Goal: Find specific page/section

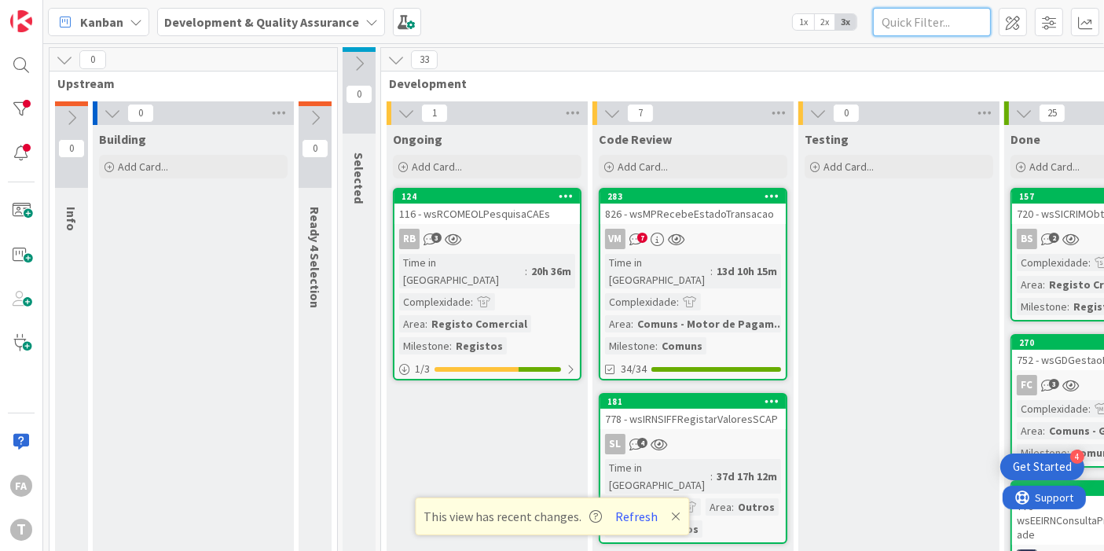
click at [884, 22] on input "text" at bounding box center [932, 22] width 118 height 28
paste input "wsIRNSIFFRegistarValoresSCAP"
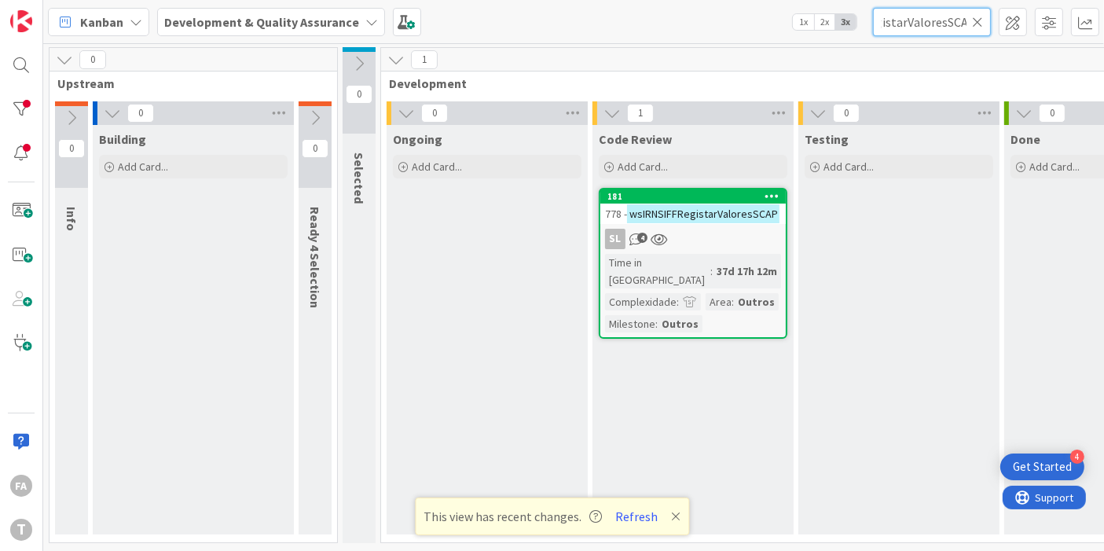
type input "wsIRNSIFFRegistarValoresSCAP"
click at [729, 232] on div "SL 4" at bounding box center [692, 239] width 185 height 20
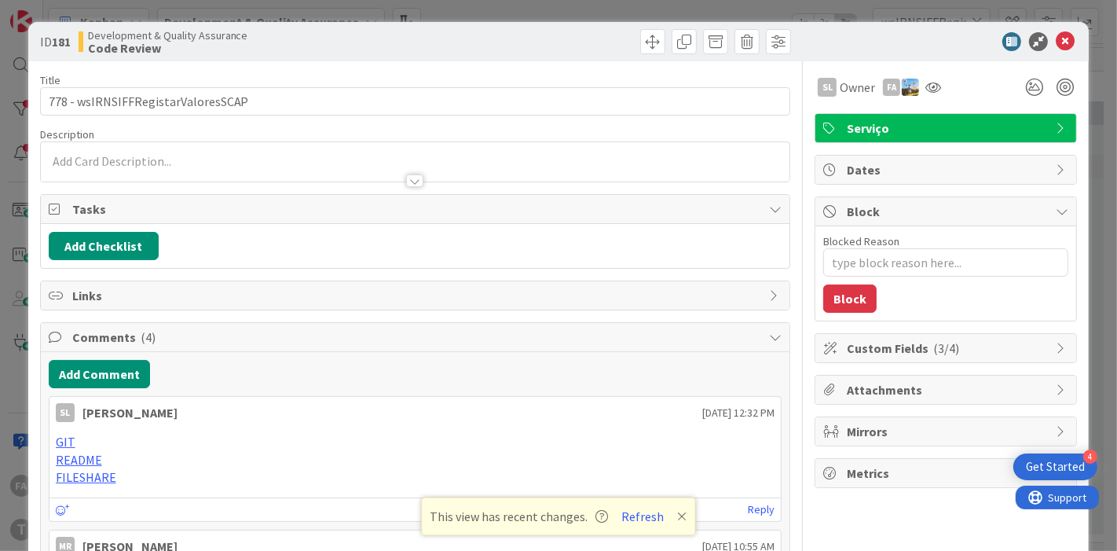
type textarea "x"
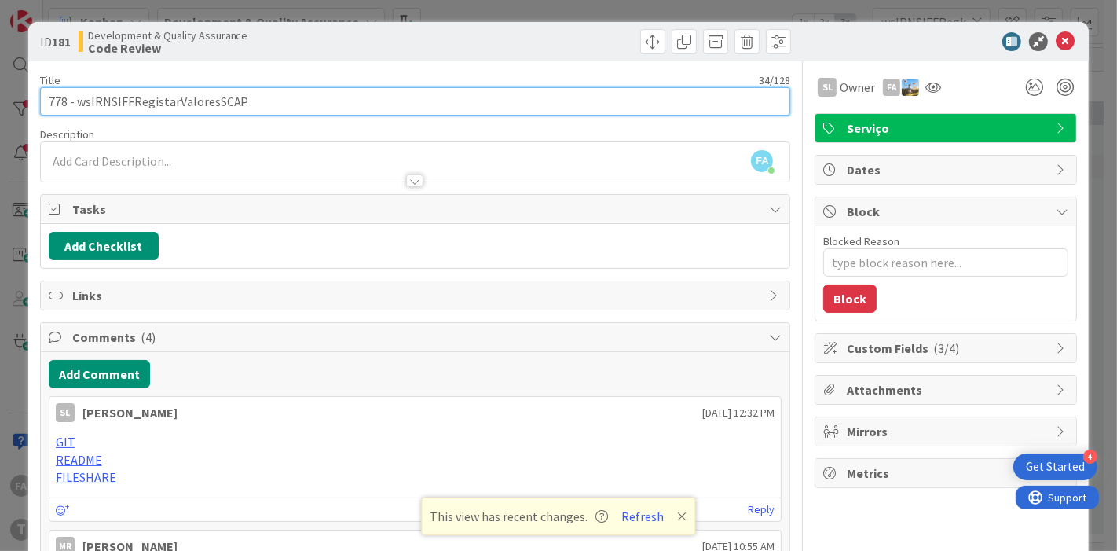
click at [173, 102] on input "778 - wsIRNSIFFRegistarValoresSCAP" at bounding box center [415, 101] width 751 height 28
